Goal: Information Seeking & Learning: Learn about a topic

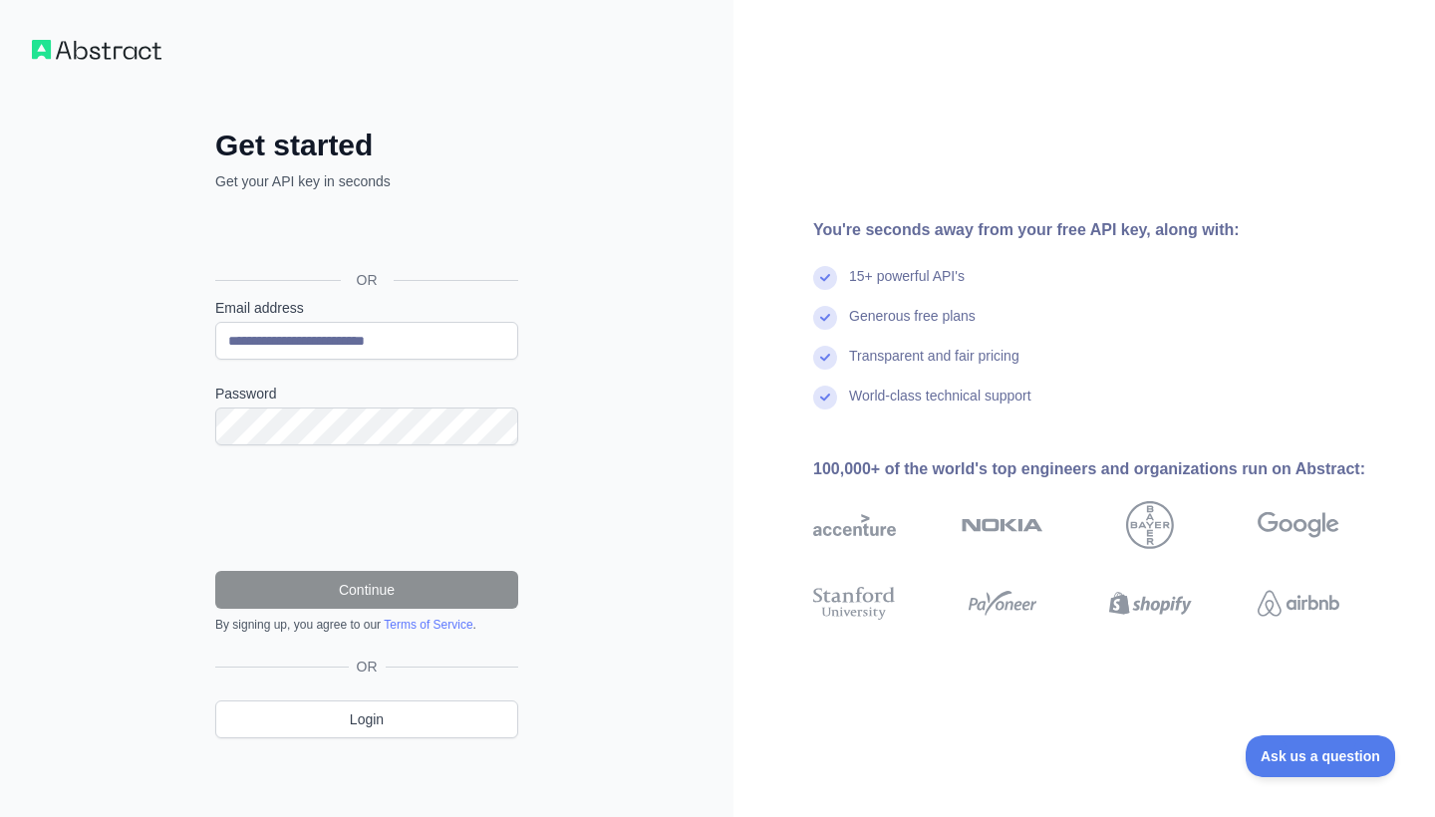
type input "**********"
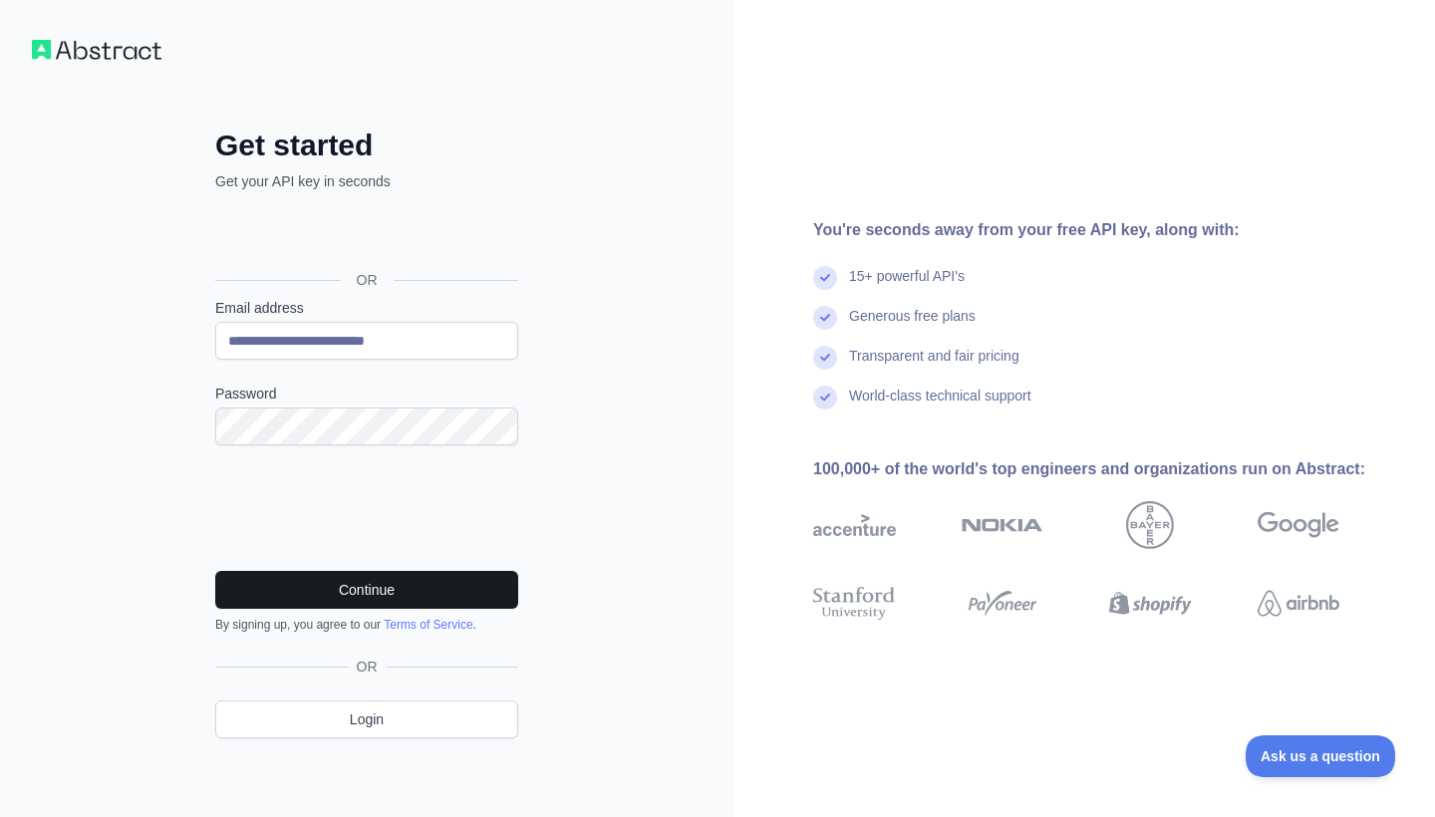
click at [381, 591] on button "Continue" at bounding box center [366, 590] width 303 height 38
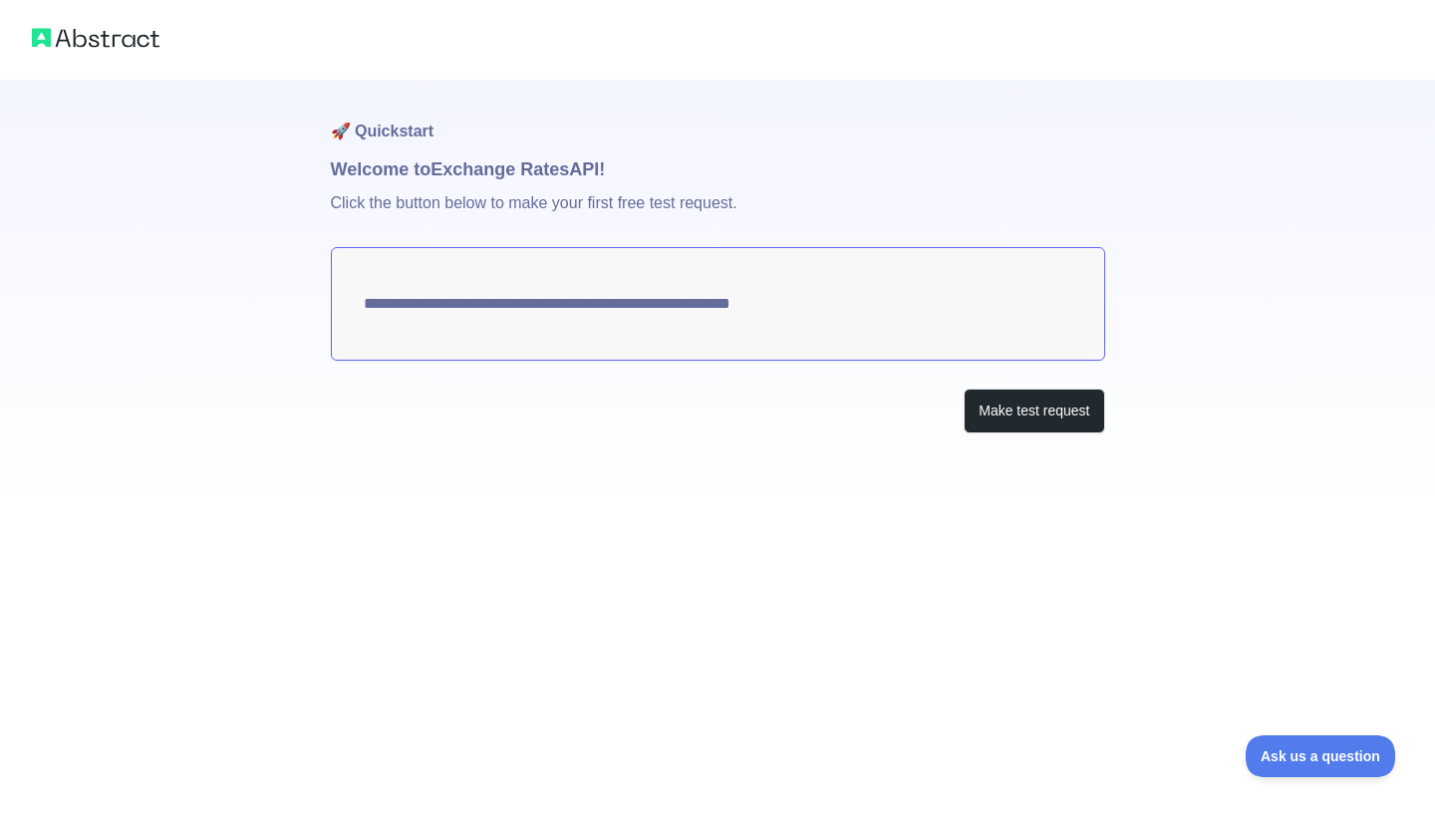
click at [894, 325] on textarea "**********" at bounding box center [718, 304] width 774 height 114
click at [1012, 426] on button "Make test request" at bounding box center [1033, 411] width 140 height 45
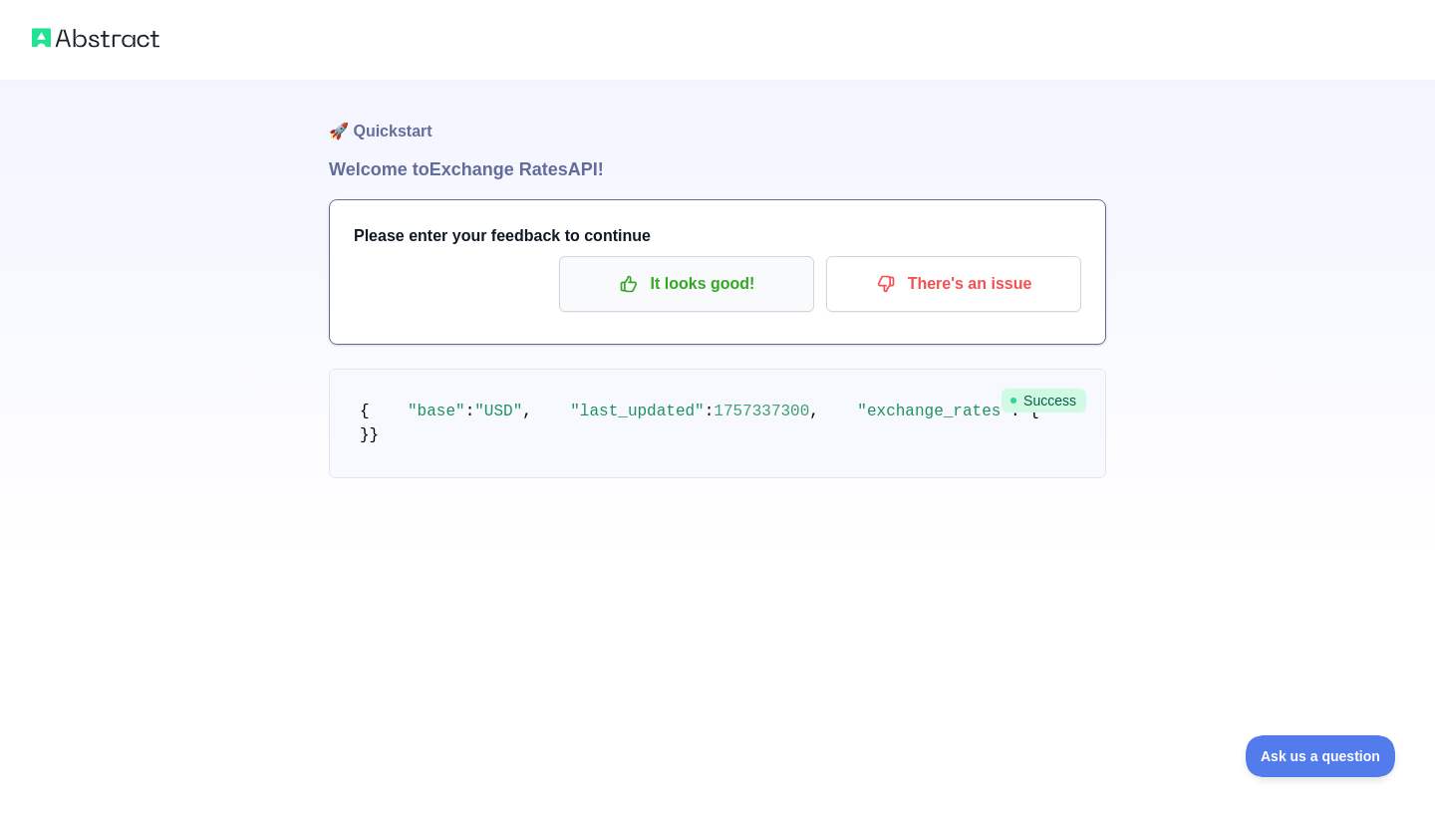
click at [674, 284] on p "It looks good!" at bounding box center [686, 284] width 225 height 34
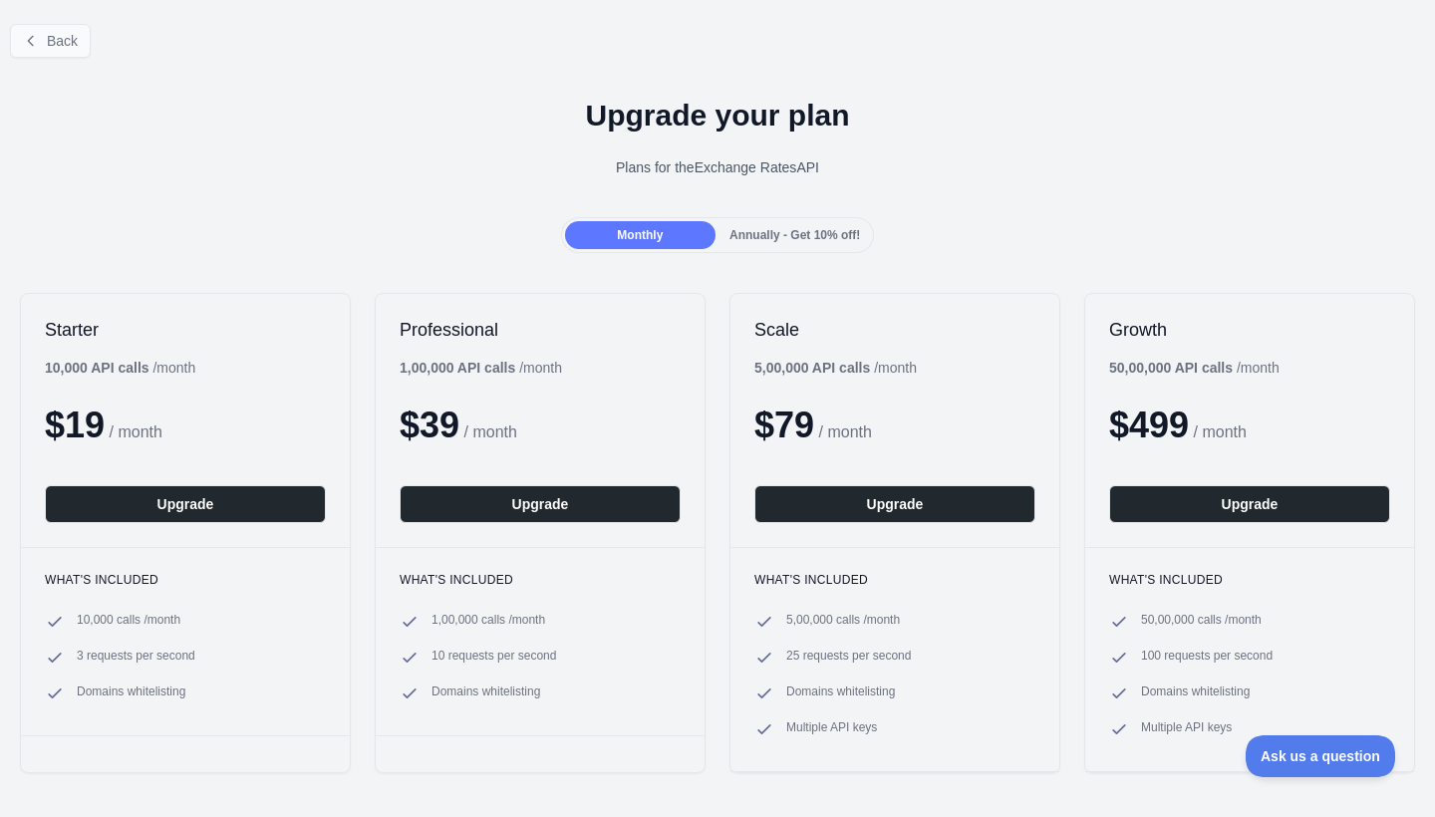
click at [59, 38] on span "Back" at bounding box center [62, 41] width 31 height 16
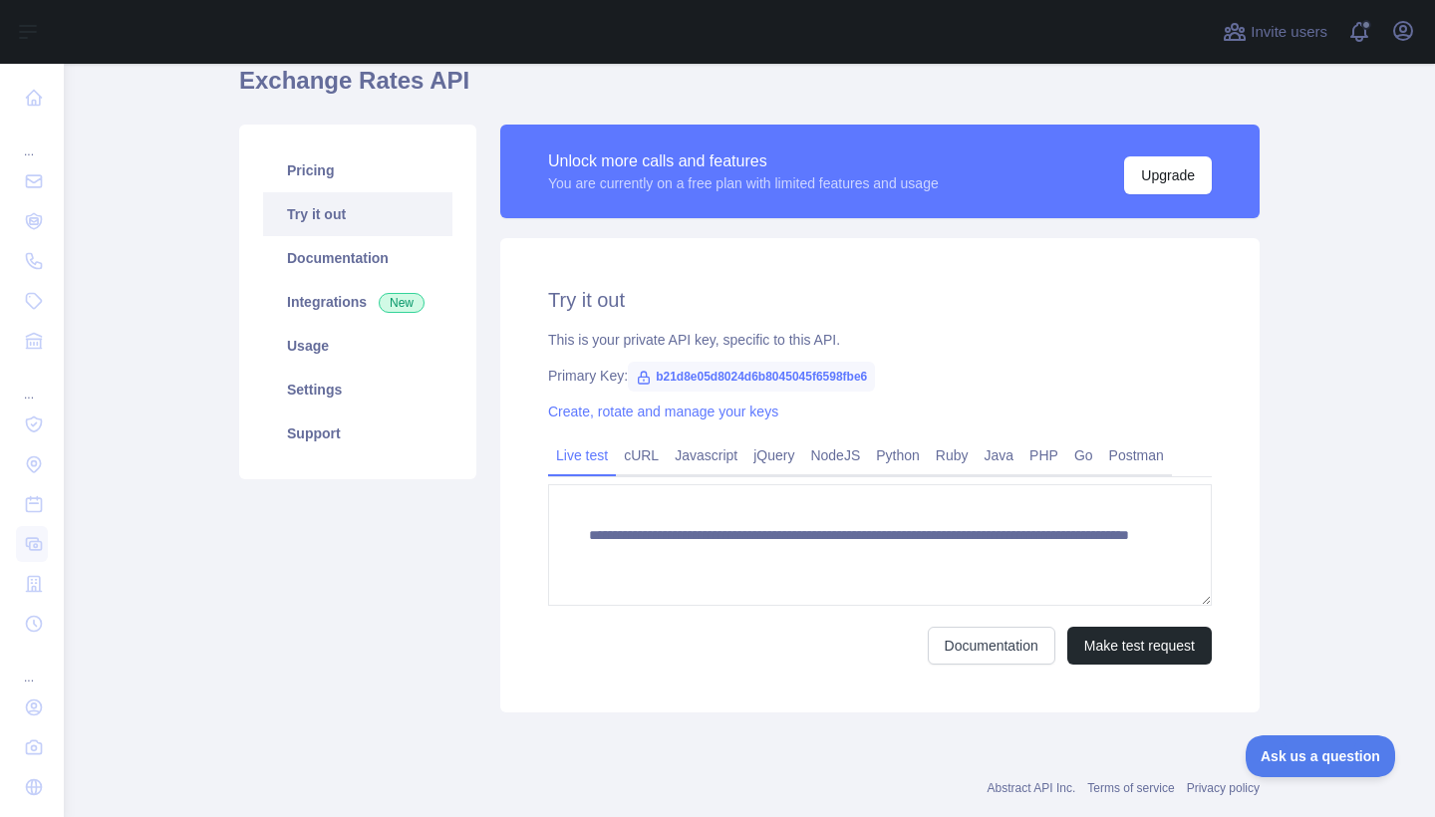
scroll to position [97, 0]
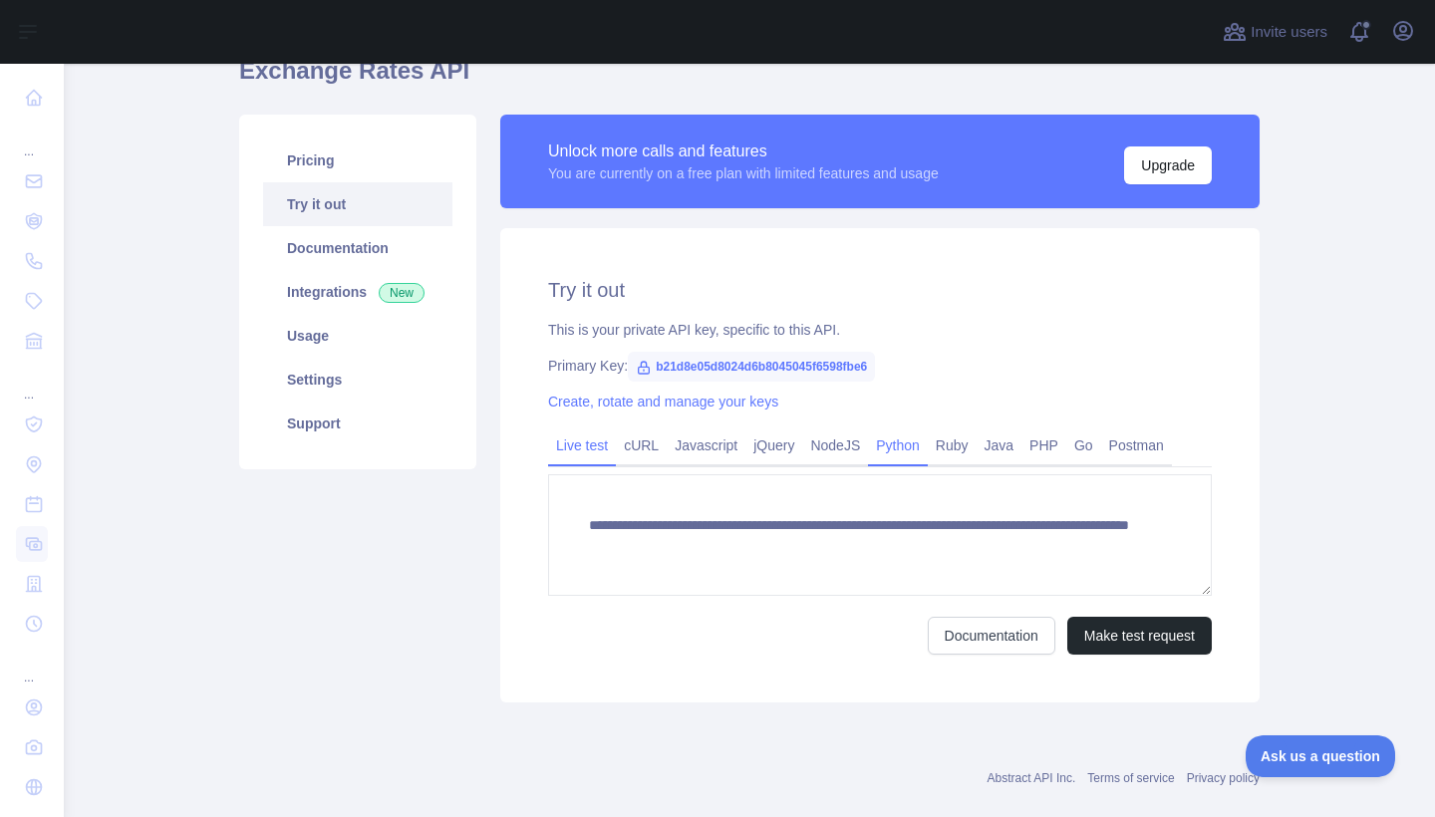
click at [884, 451] on link "Python" at bounding box center [898, 445] width 60 height 32
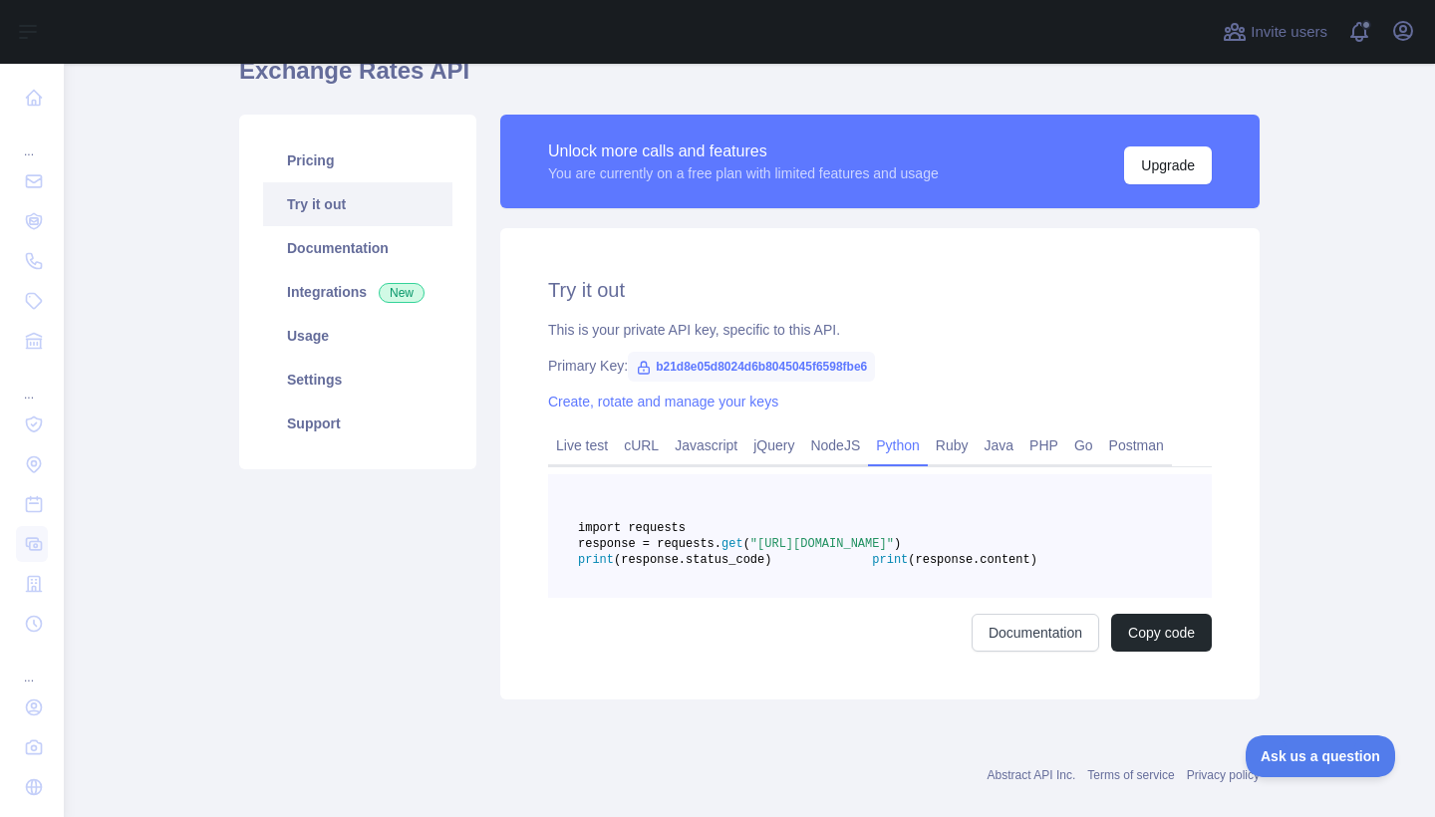
drag, startPoint x: 852, startPoint y: 560, endPoint x: 1016, endPoint y: 585, distance: 166.3
click at [901, 551] on span "response = requests. get ( "[URL][DOMAIN_NAME]" )" at bounding box center [739, 544] width 323 height 14
copy span ""[URL][DOMAIN_NAME]""
click at [679, 370] on span "b21d8e05d8024d6b8045045f6598fbe6" at bounding box center [751, 367] width 247 height 30
drag, startPoint x: 658, startPoint y: 366, endPoint x: 906, endPoint y: 364, distance: 248.1
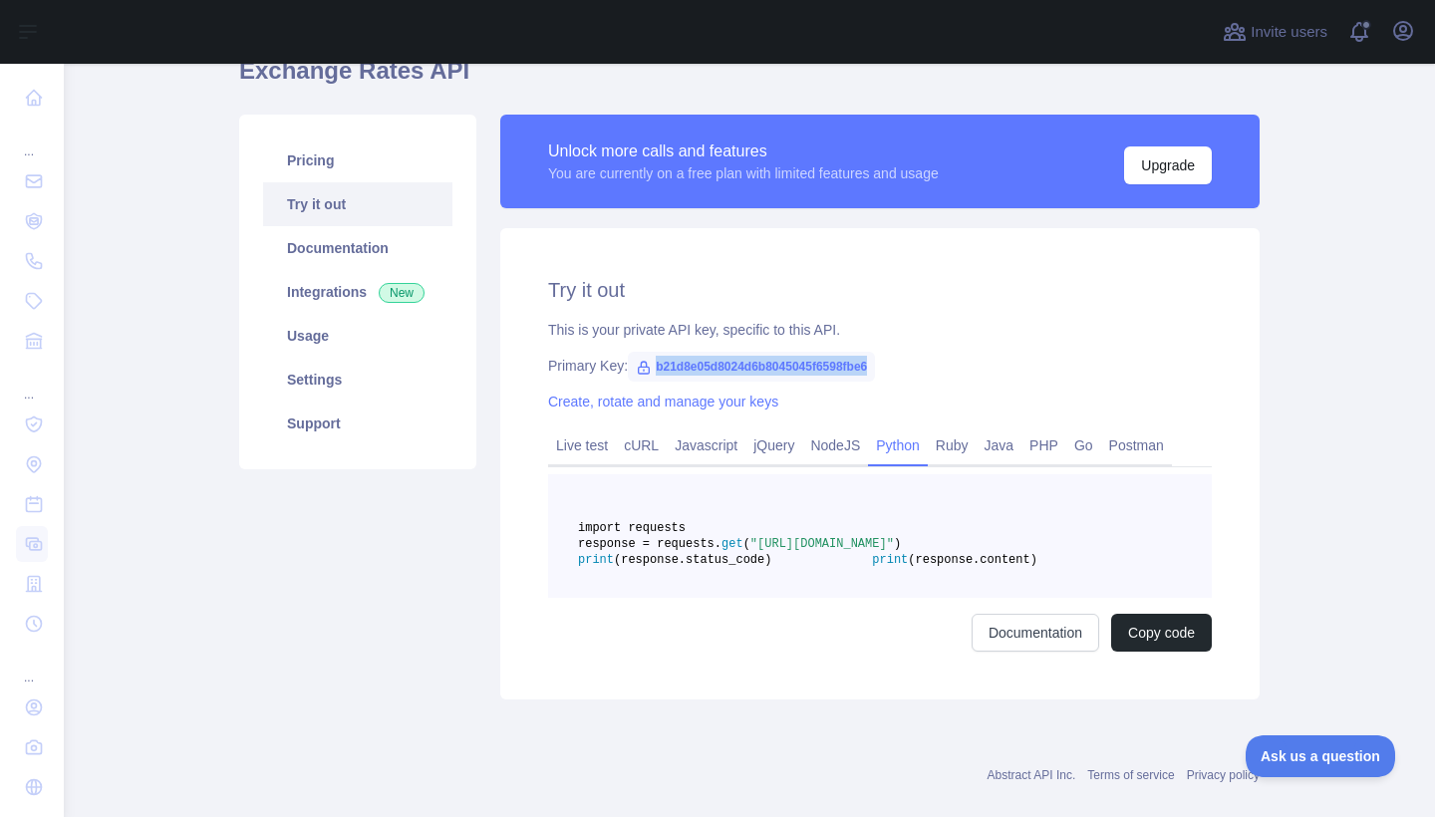
click at [875, 364] on span "b21d8e05d8024d6b8045045f6598fbe6" at bounding box center [751, 367] width 247 height 30
copy div "b21d8e05d8024d6b8045045f6598fbe6"
drag, startPoint x: 754, startPoint y: 572, endPoint x: 791, endPoint y: 572, distance: 36.9
click at [791, 551] on span ""https://exchange-rates.abstractapi.com/v1/live/?api_key=b21d8e05d8024d6b804504…" at bounding box center [821, 544] width 143 height 14
drag, startPoint x: 861, startPoint y: 554, endPoint x: 794, endPoint y: 579, distance: 71.2
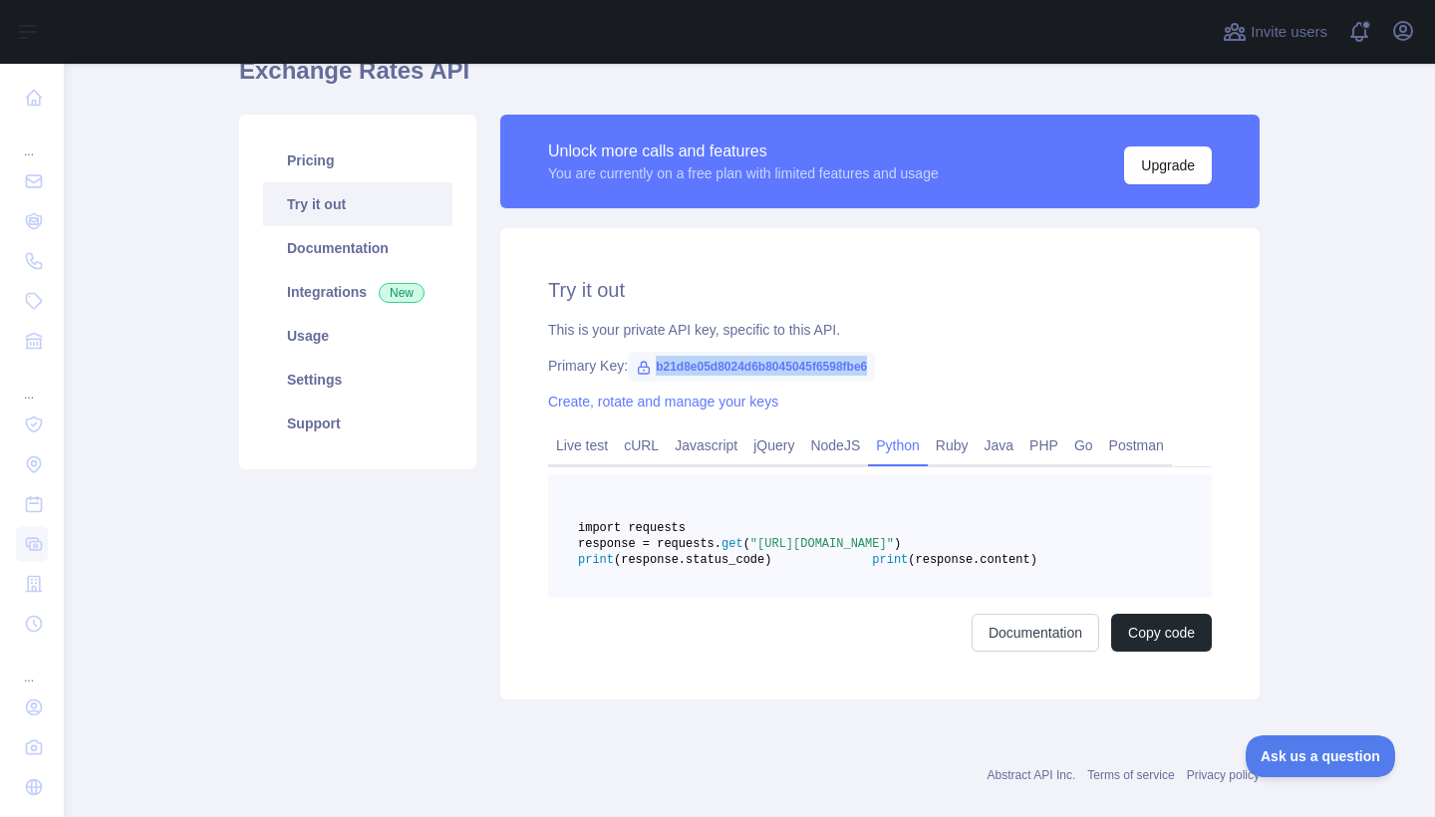
click at [794, 551] on span ""https://exchange-rates.abstractapi.com/v1/live/?api_key=b21d8e05d8024d6b804504…" at bounding box center [821, 544] width 143 height 14
copy span "https://exchange-rates.abstractapi.com/v1/live/"
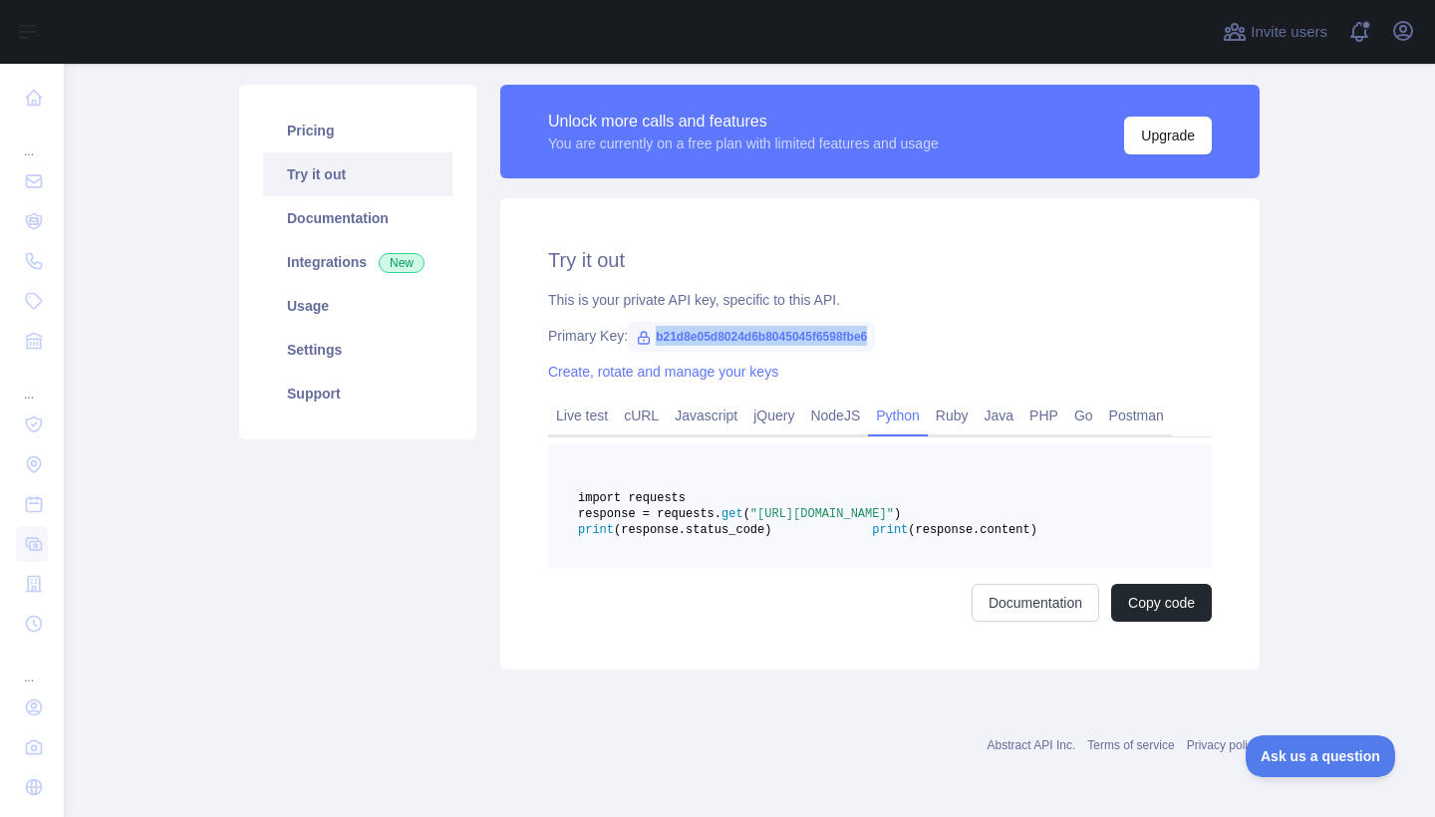
scroll to position [135, 0]
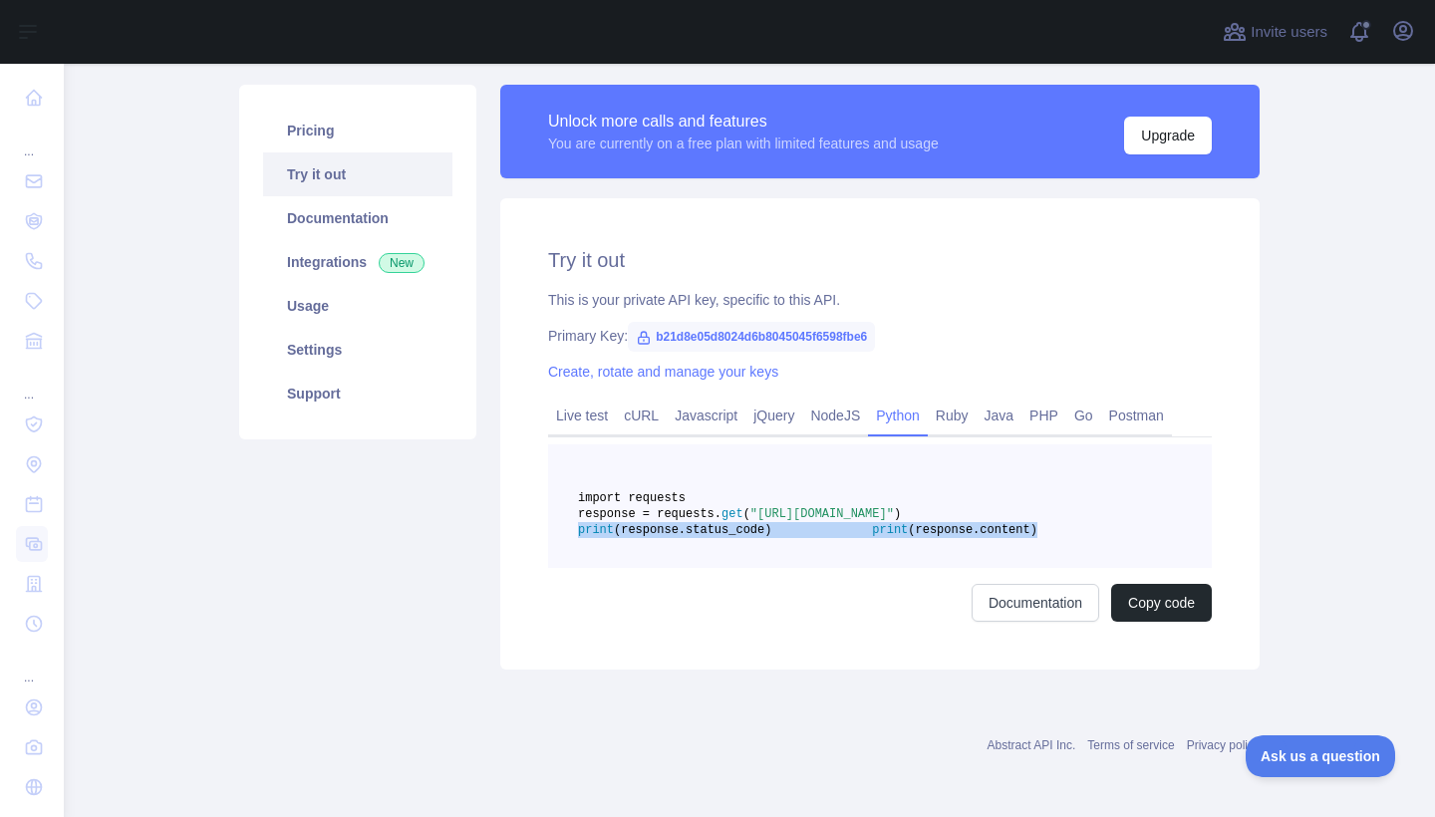
drag, startPoint x: 676, startPoint y: 568, endPoint x: 861, endPoint y: 580, distance: 184.7
click at [861, 568] on pre "import requests response = requests. get ( "https://exchange-rates.abstractapi.…" at bounding box center [880, 506] width 664 height 124
copy code "print (response.status_code) print (response.content)"
click at [904, 568] on pre "import requests response = requests. get ( "https://exchange-rates.abstractapi.…" at bounding box center [880, 506] width 664 height 124
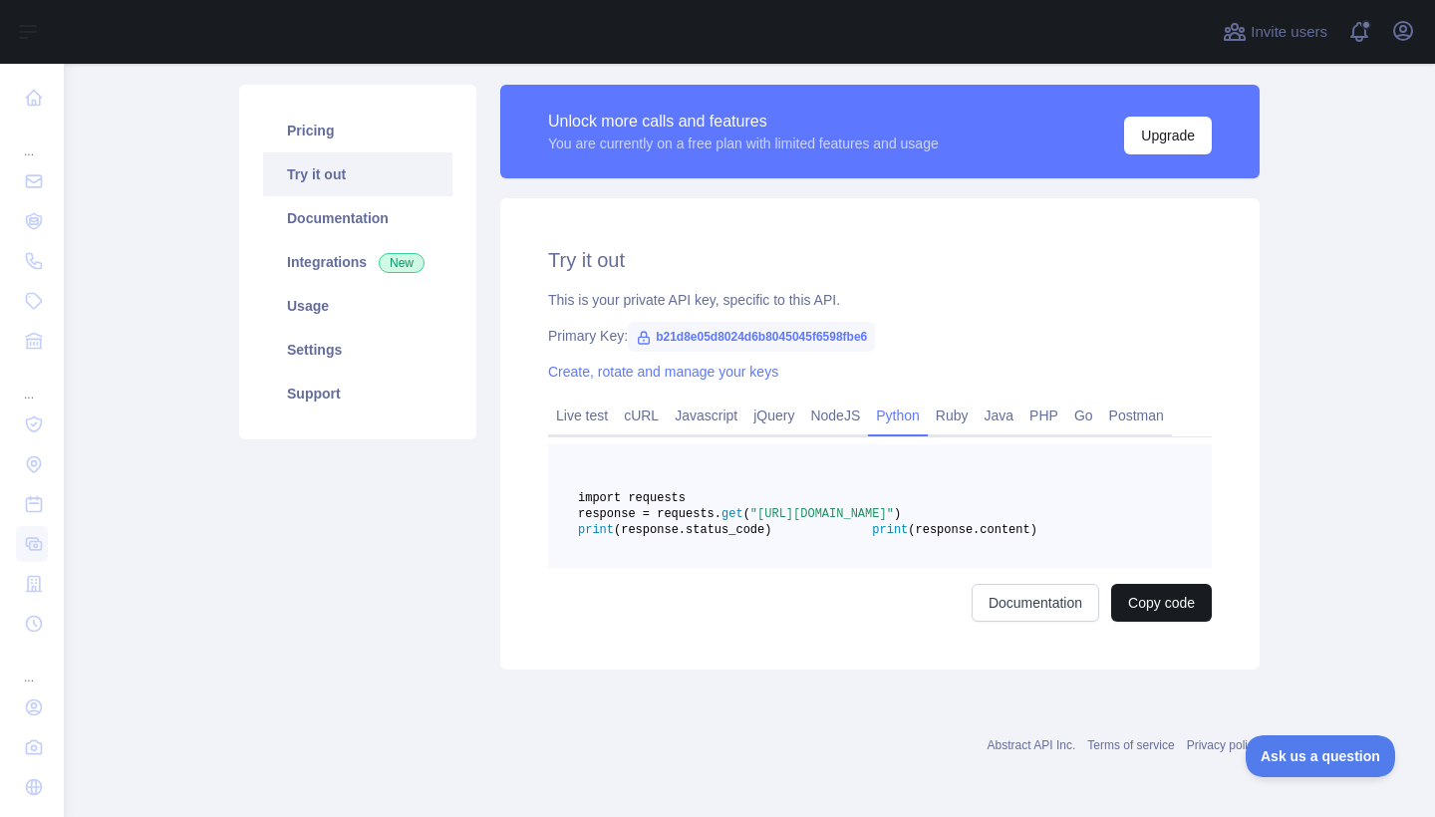
click at [1130, 622] on button "Copy code" at bounding box center [1161, 603] width 101 height 38
click at [291, 305] on link "Usage" at bounding box center [357, 306] width 189 height 44
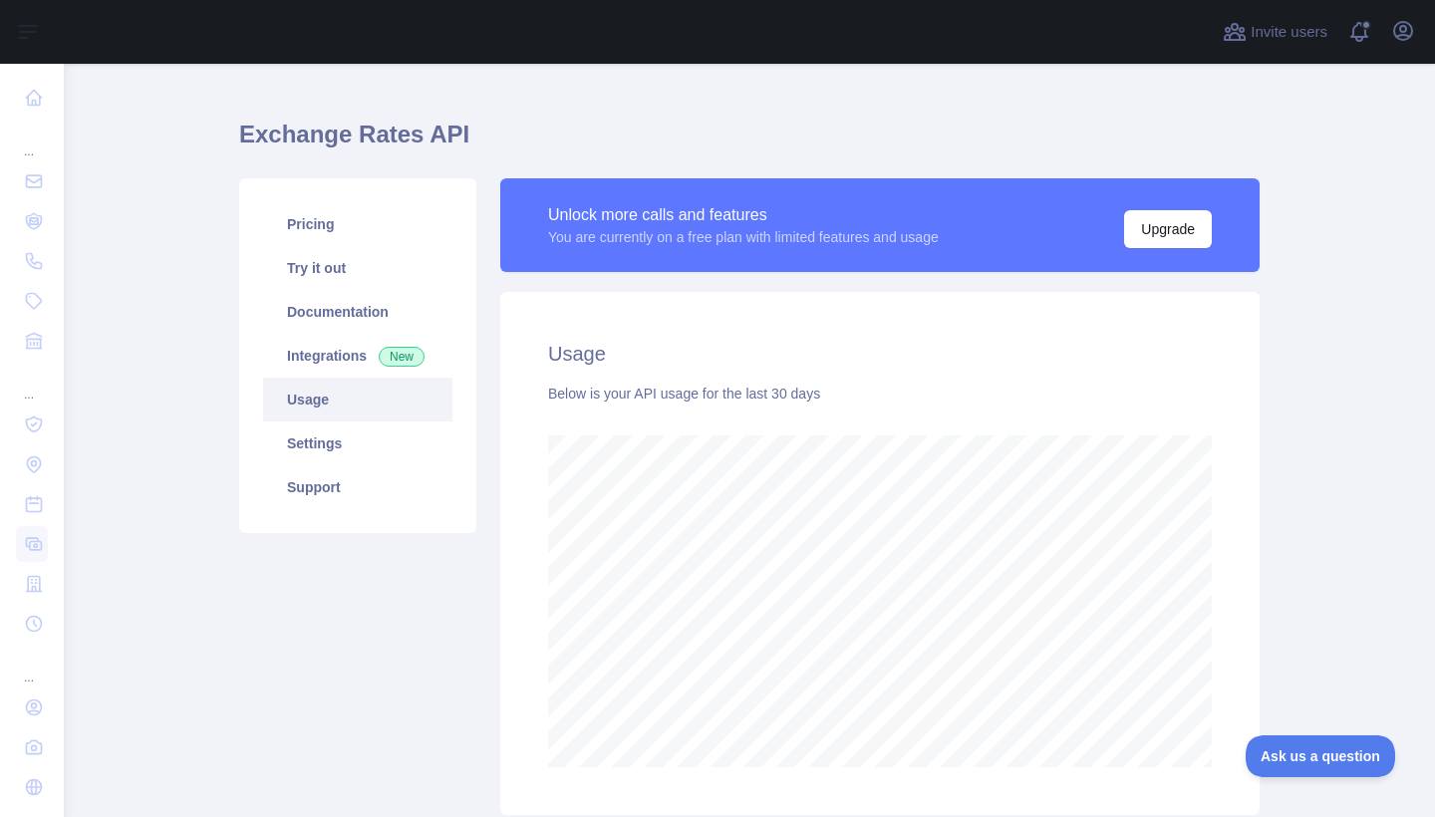
scroll to position [41, 0]
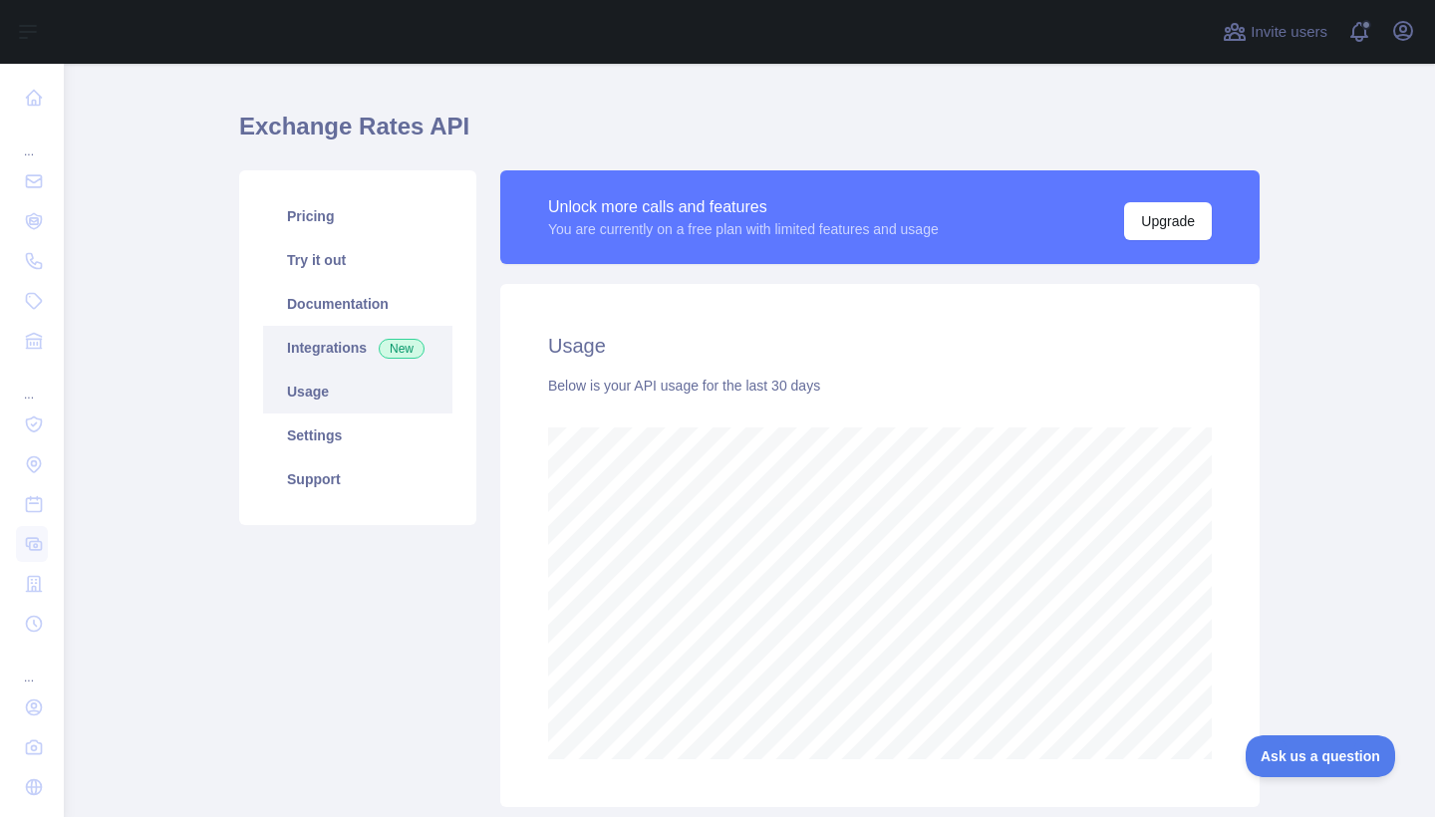
click at [322, 346] on link "Integrations New" at bounding box center [357, 348] width 189 height 44
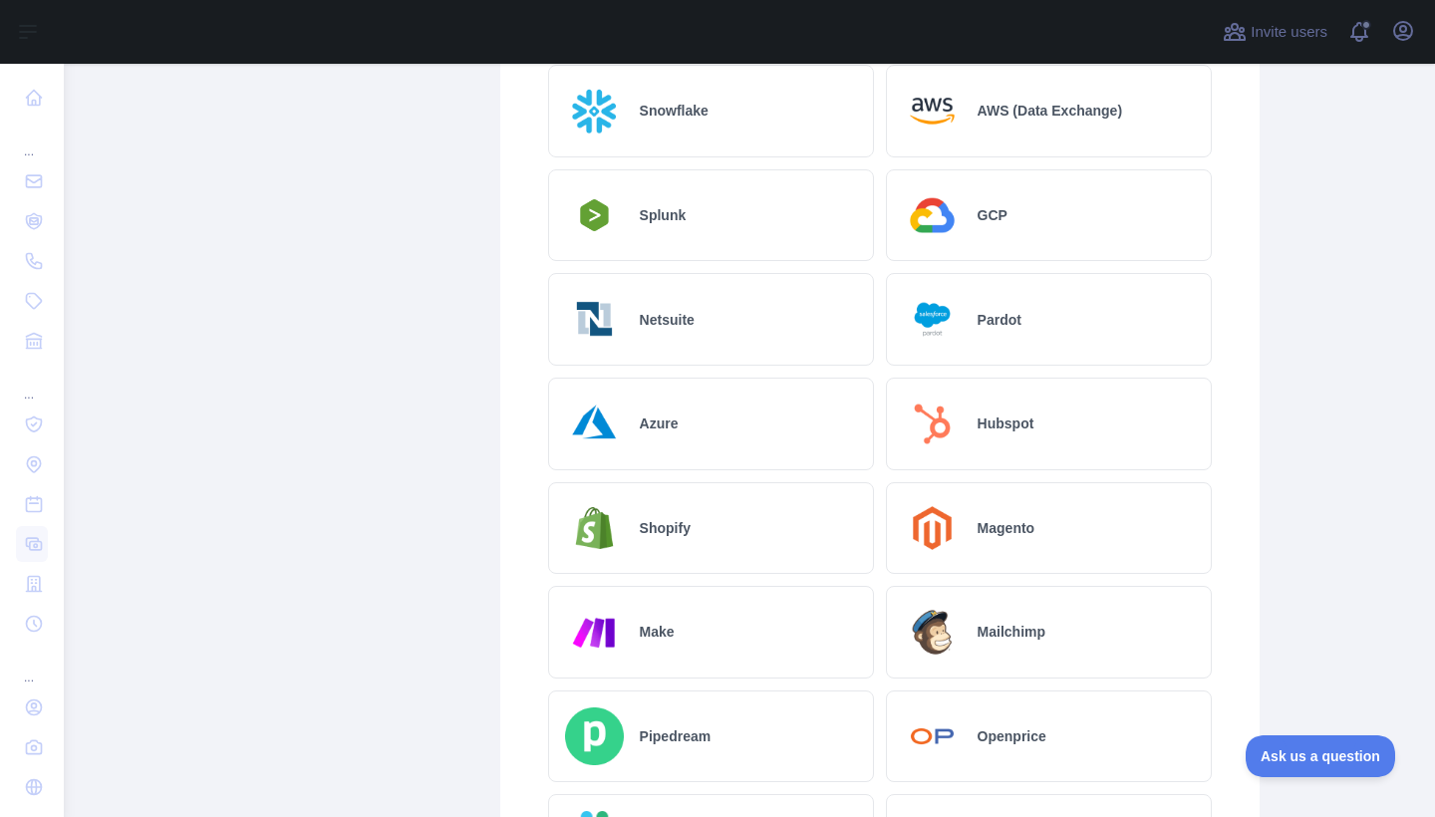
scroll to position [595, 0]
click at [657, 410] on div "Azure" at bounding box center [711, 425] width 326 height 93
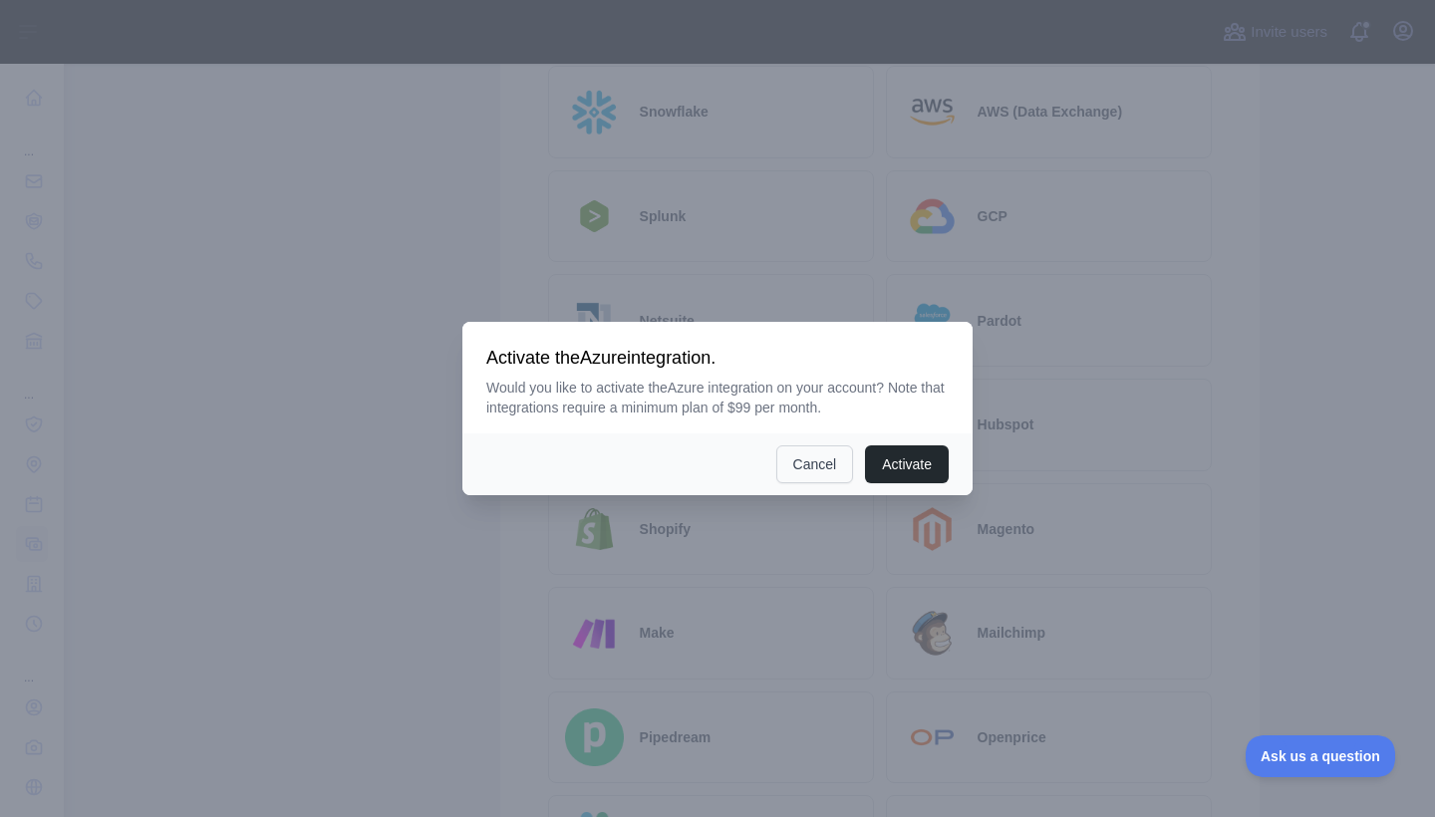
click at [821, 472] on button "Cancel" at bounding box center [815, 464] width 78 height 38
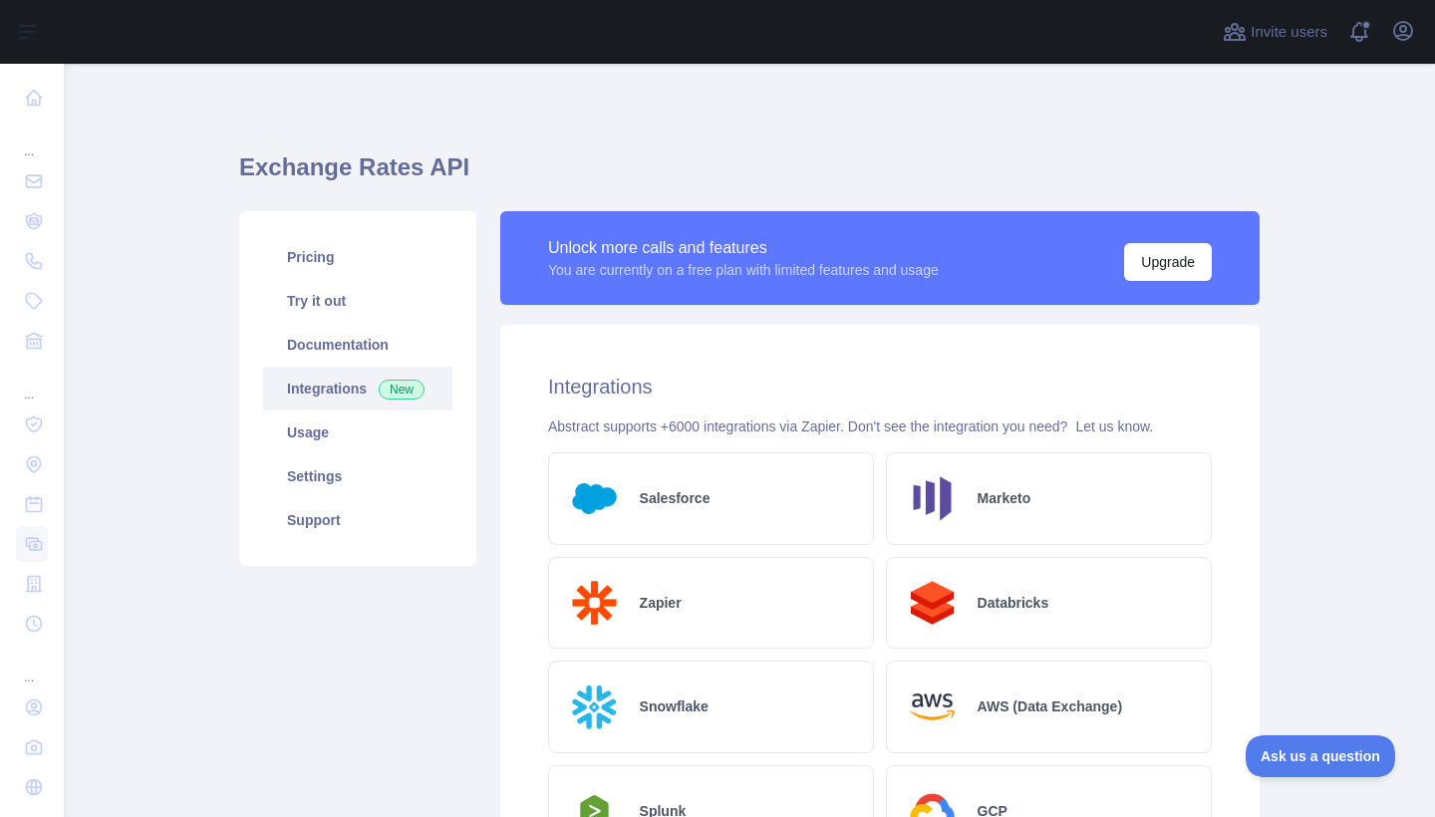
scroll to position [0, 0]
click at [328, 473] on link "Settings" at bounding box center [357, 476] width 189 height 44
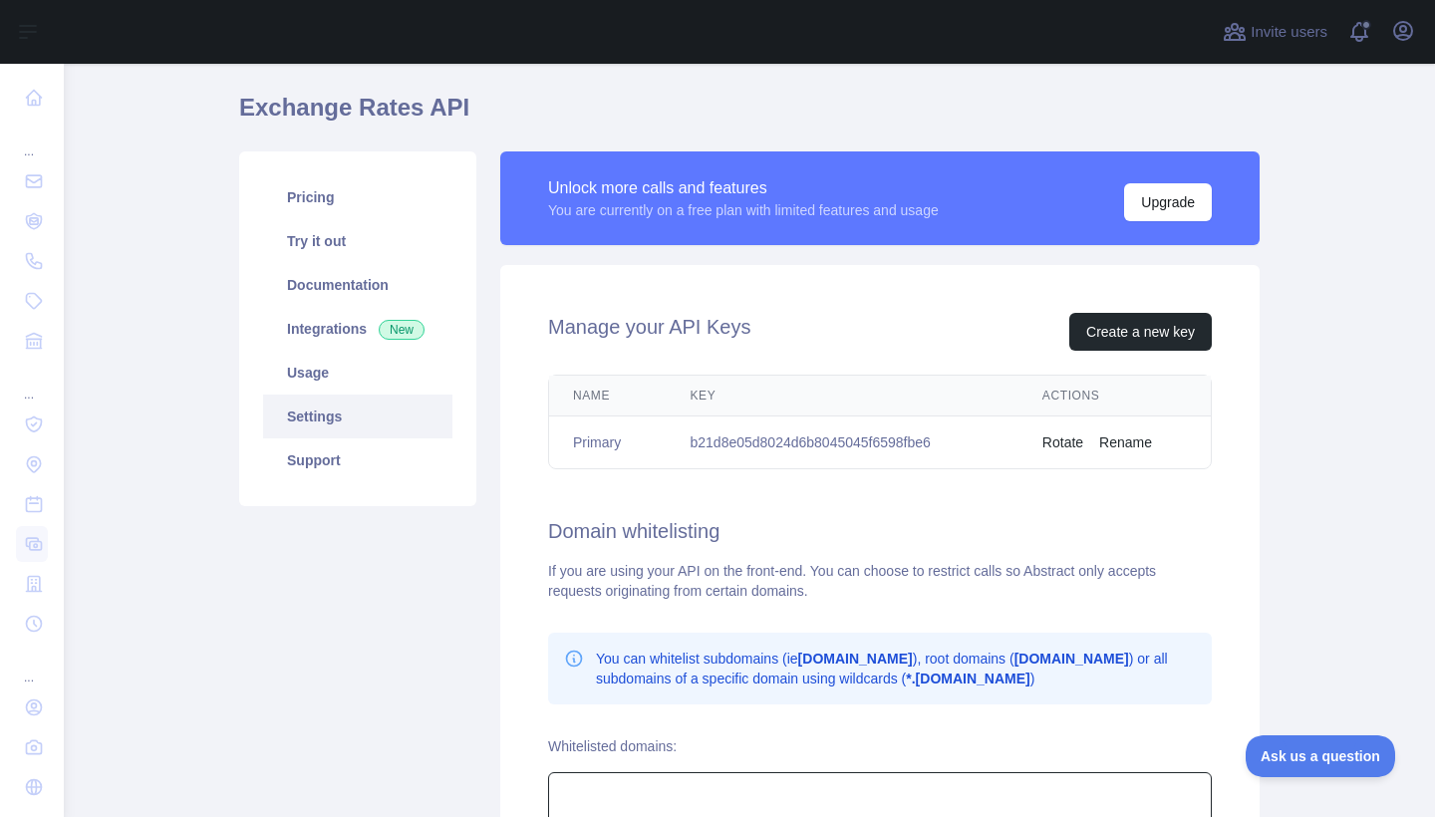
scroll to position [57, 0]
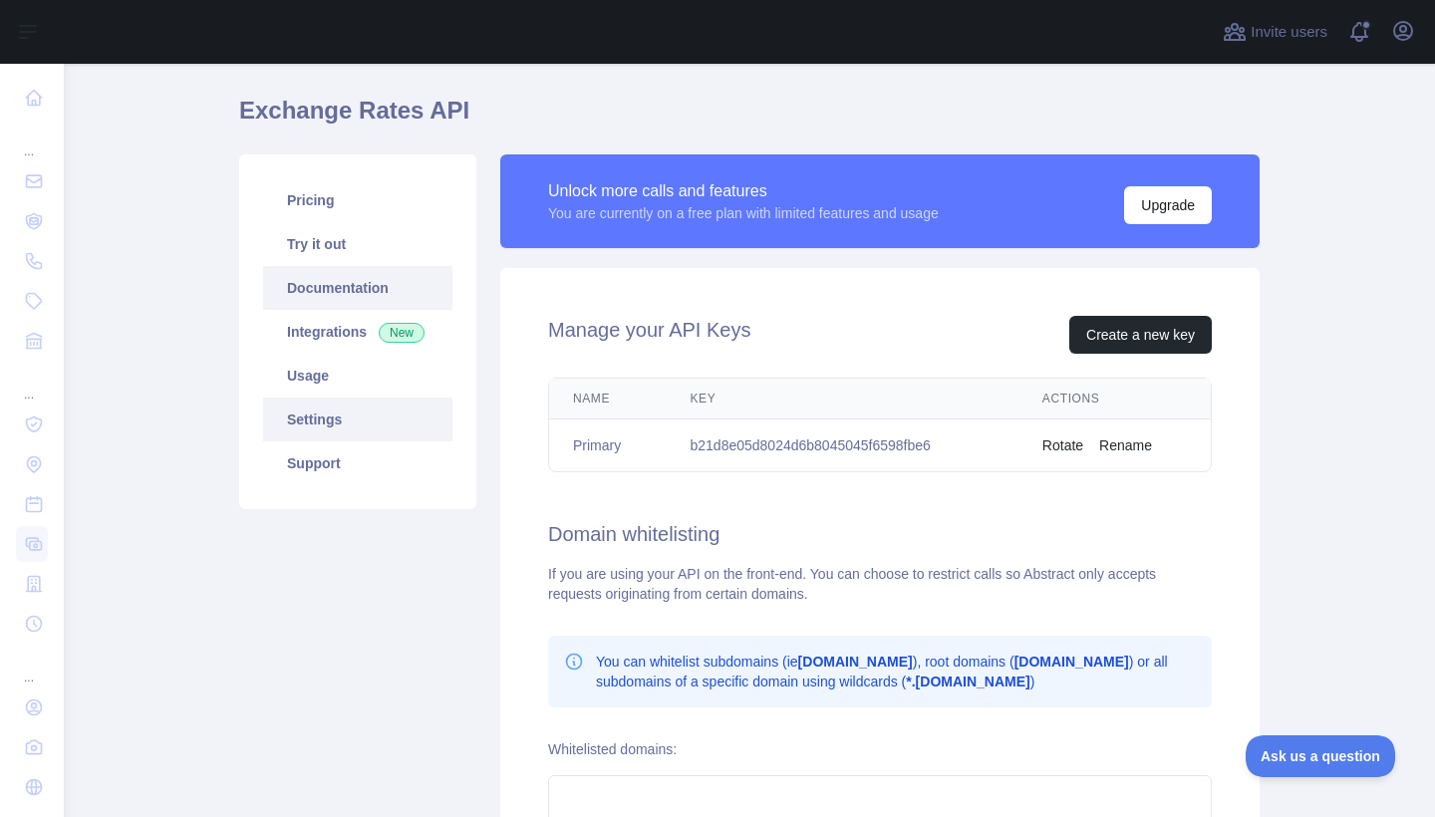
click at [297, 292] on link "Documentation" at bounding box center [357, 288] width 189 height 44
click at [337, 370] on link "Usage" at bounding box center [357, 376] width 189 height 44
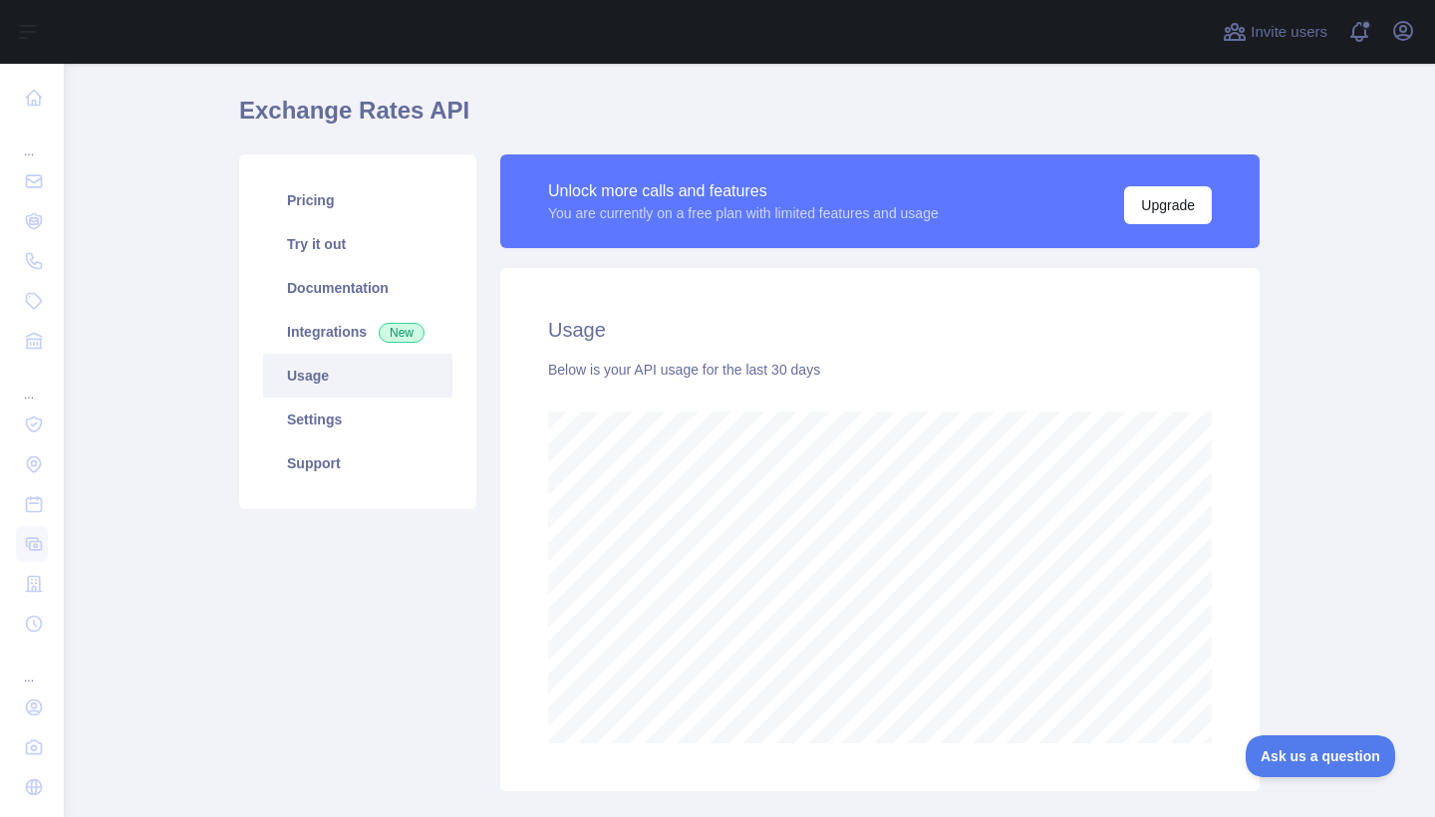
scroll to position [753, 1371]
